Goal: Task Accomplishment & Management: Complete application form

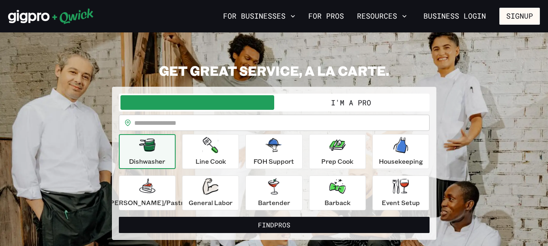
scroll to position [28, 0]
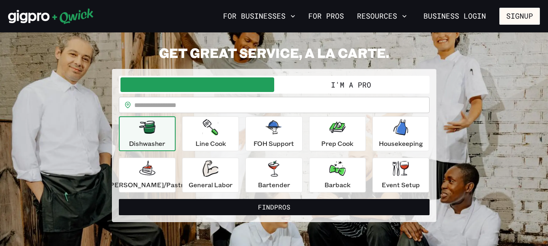
click at [194, 101] on input "text" at bounding box center [281, 105] width 295 height 16
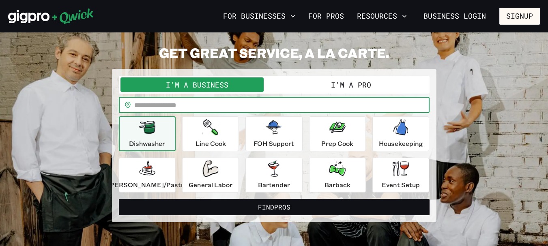
scroll to position [0, 0]
click at [302, 81] on button "I'm a Pro" at bounding box center [351, 84] width 154 height 15
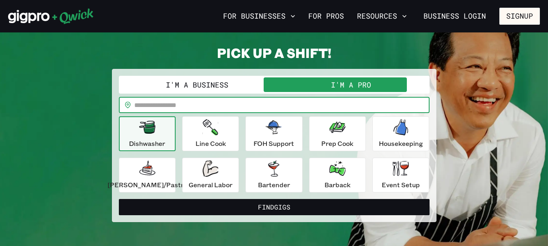
click at [232, 108] on input "text" at bounding box center [281, 105] width 295 height 16
type input "*****"
click at [119, 199] on button "Find Gigs" at bounding box center [274, 207] width 310 height 16
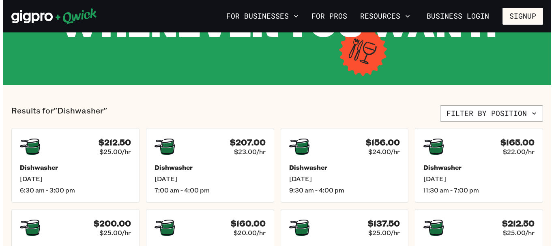
scroll to position [131, 0]
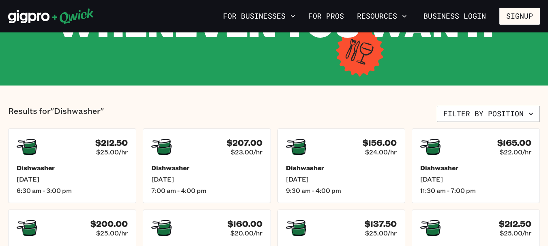
click at [513, 122] on button "Filter by position" at bounding box center [487, 114] width 103 height 16
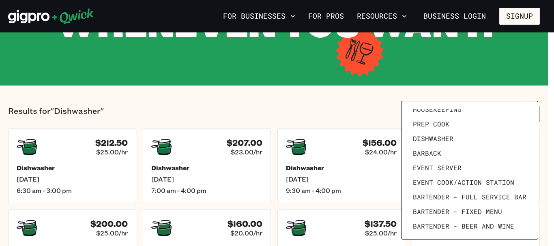
scroll to position [112, 0]
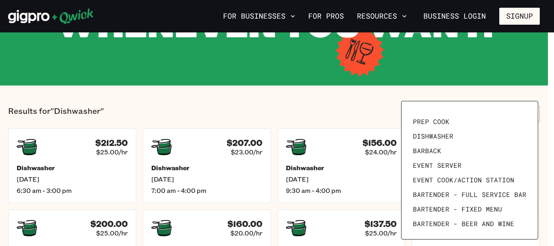
click at [456, 169] on span "Event Server" at bounding box center [437, 165] width 49 height 8
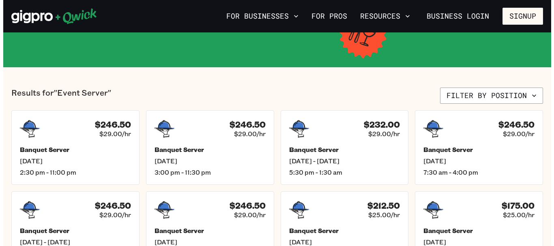
scroll to position [153, 0]
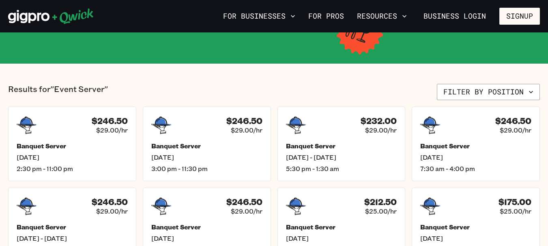
click at [507, 95] on button "Filter by position" at bounding box center [487, 92] width 103 height 16
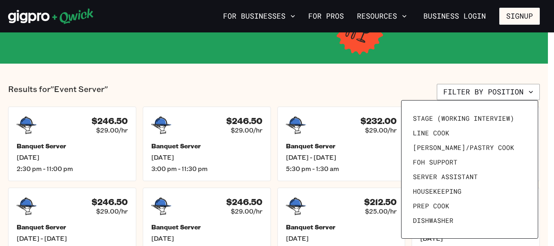
scroll to position [27, 0]
click at [448, 225] on link "Dishwasher" at bounding box center [469, 220] width 120 height 15
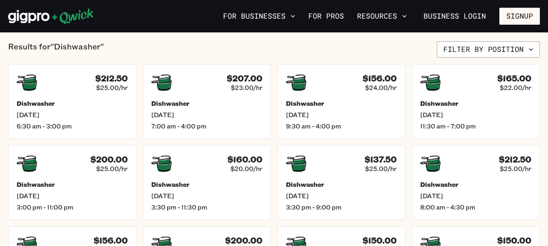
scroll to position [200, 0]
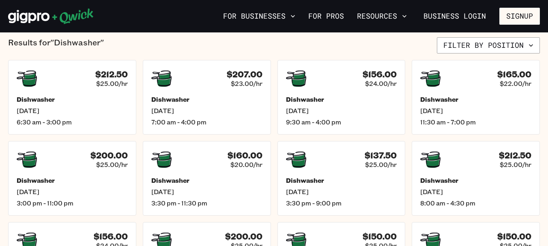
click at [203, 105] on div "Dishwasher [DATE] 7:00 am - 4:00 pm" at bounding box center [206, 110] width 111 height 31
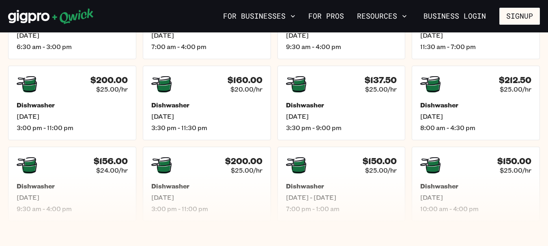
scroll to position [296, 0]
